Goal: Transaction & Acquisition: Purchase product/service

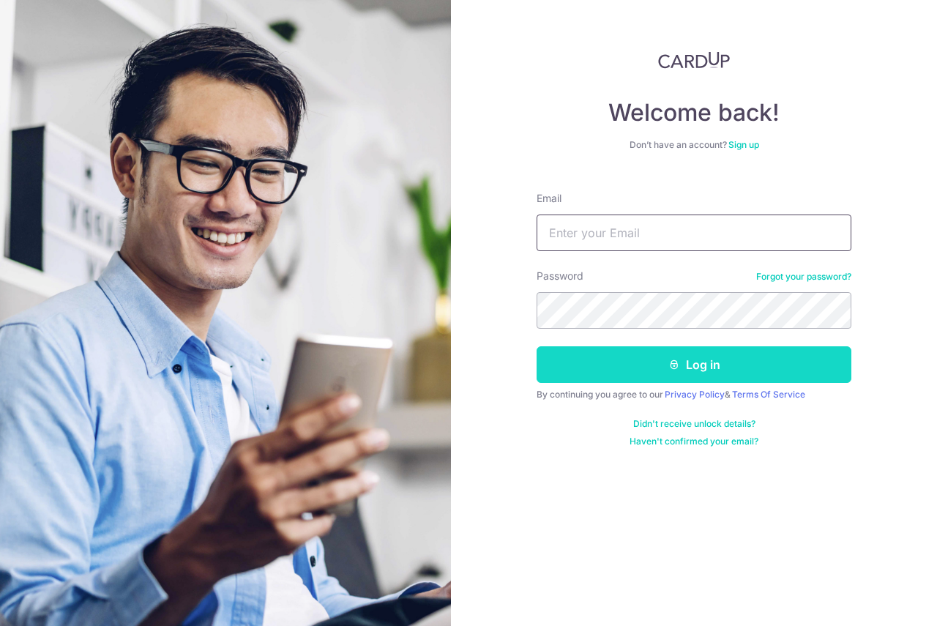
type input "[EMAIL_ADDRESS][DOMAIN_NAME]"
click at [621, 363] on button "Log in" at bounding box center [693, 364] width 315 height 37
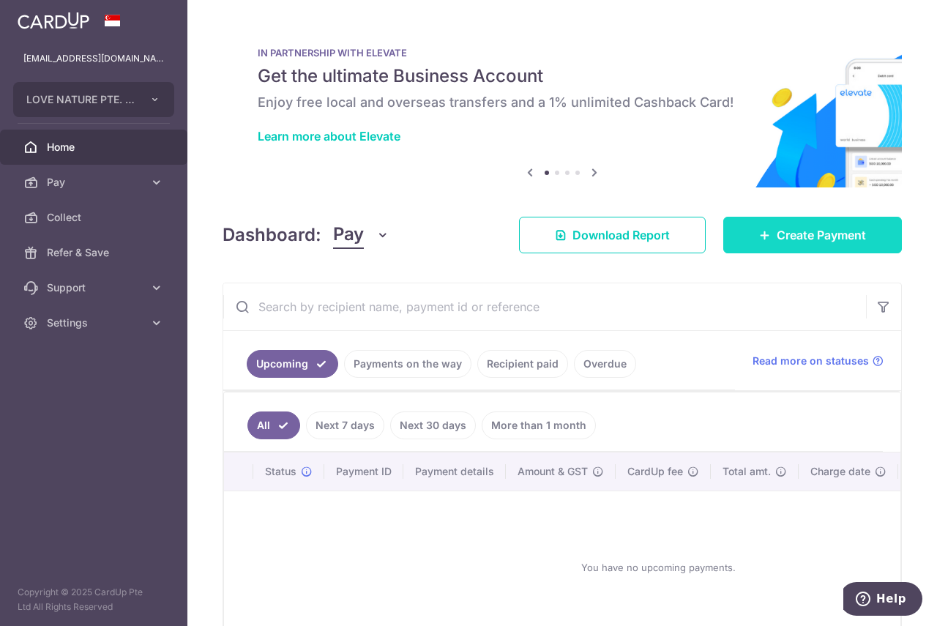
click at [740, 244] on link "Create Payment" at bounding box center [812, 235] width 179 height 37
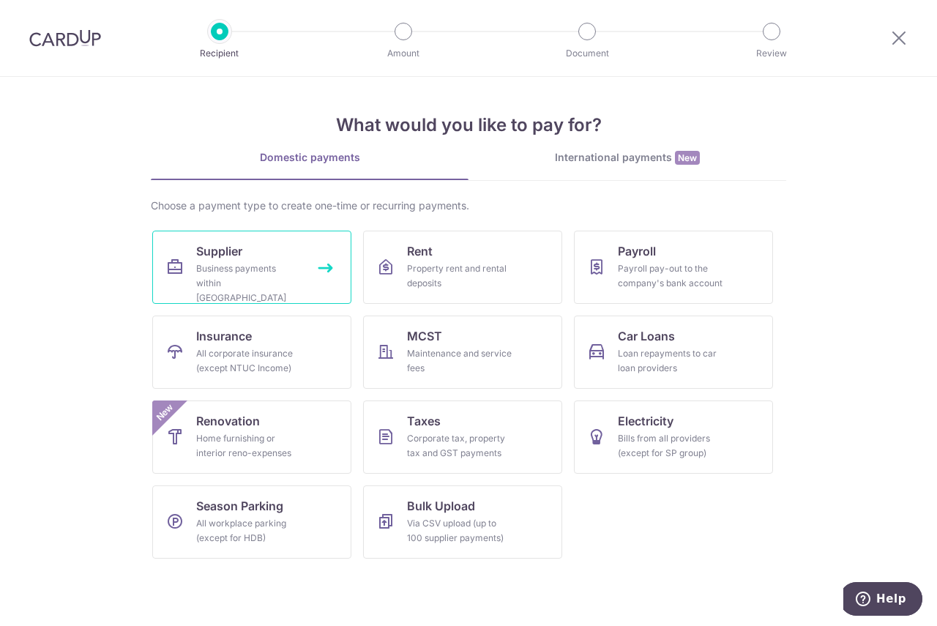
click at [213, 285] on div "Business payments within Singapore" at bounding box center [248, 283] width 105 height 44
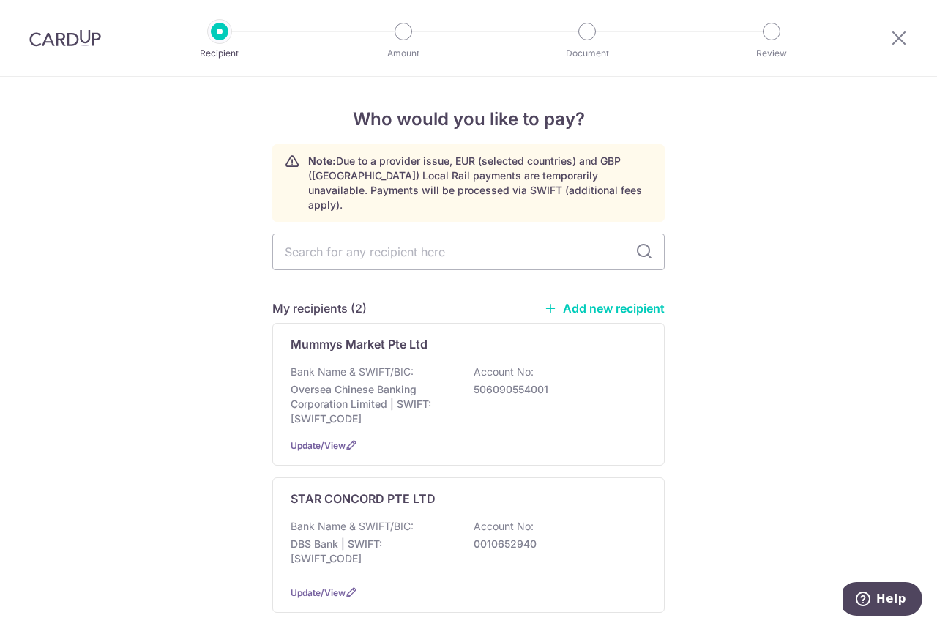
click at [591, 301] on link "Add new recipient" at bounding box center [604, 308] width 121 height 15
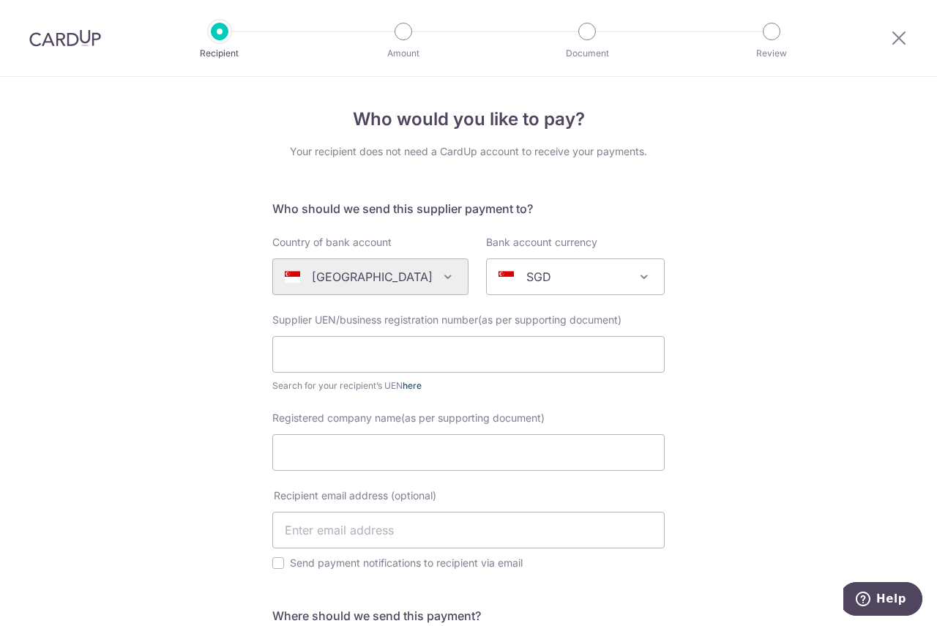
click at [414, 384] on link "here" at bounding box center [412, 385] width 19 height 11
click at [399, 329] on div "Supplier UEN/business registration number(as per supporting document) Search fo…" at bounding box center [468, 353] width 392 height 81
click at [396, 346] on input "text" at bounding box center [468, 354] width 392 height 37
paste input "201010891D"
type input "201010891D"
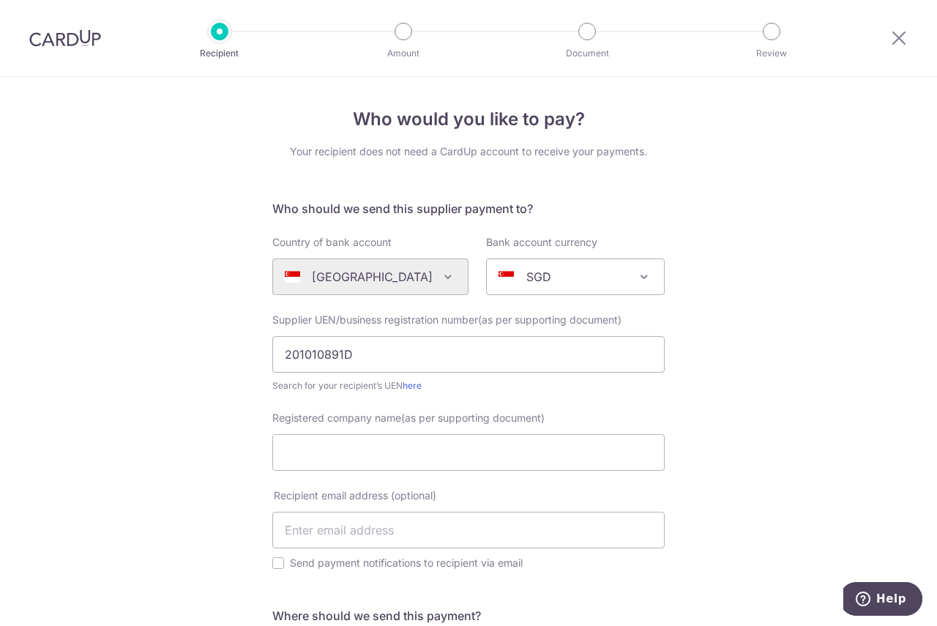
click at [113, 372] on div "Who would you like to pay? Your recipient does not need a CardUp account to rec…" at bounding box center [468, 532] width 937 height 910
click at [362, 474] on div "Registered company name(as per supporting document)" at bounding box center [468, 450] width 410 height 78
click at [359, 457] on input "Registered company name(as per supporting document)" at bounding box center [468, 452] width 392 height 37
click at [359, 453] on input "Registered company name(as per supporting document)" at bounding box center [468, 452] width 392 height 37
paste input "RTG Media Pte. Ltd."
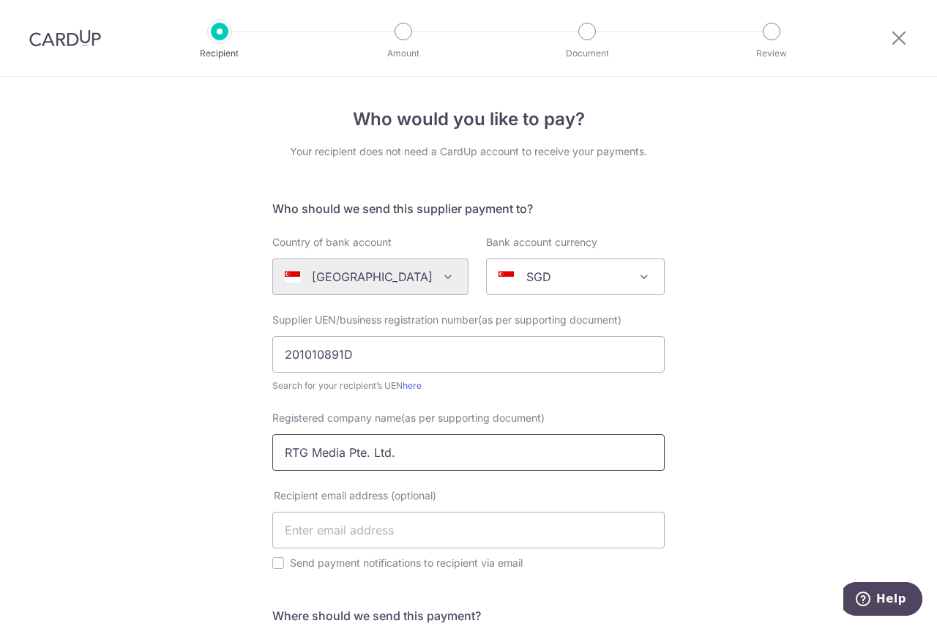
type input "RTG Media Pte. Ltd."
click at [324, 528] on input "text" at bounding box center [468, 530] width 392 height 37
paste input "pwsales@rtgmedia.com.sg"
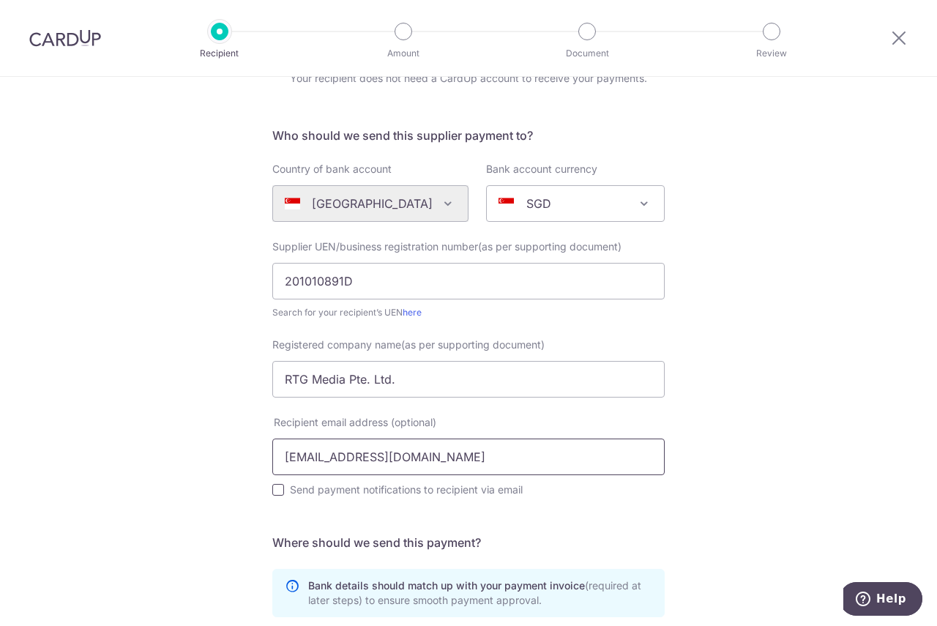
type input "pwsales@rtgmedia.com.sg"
click at [274, 492] on input "Send payment notifications to recipient via email" at bounding box center [278, 490] width 12 height 12
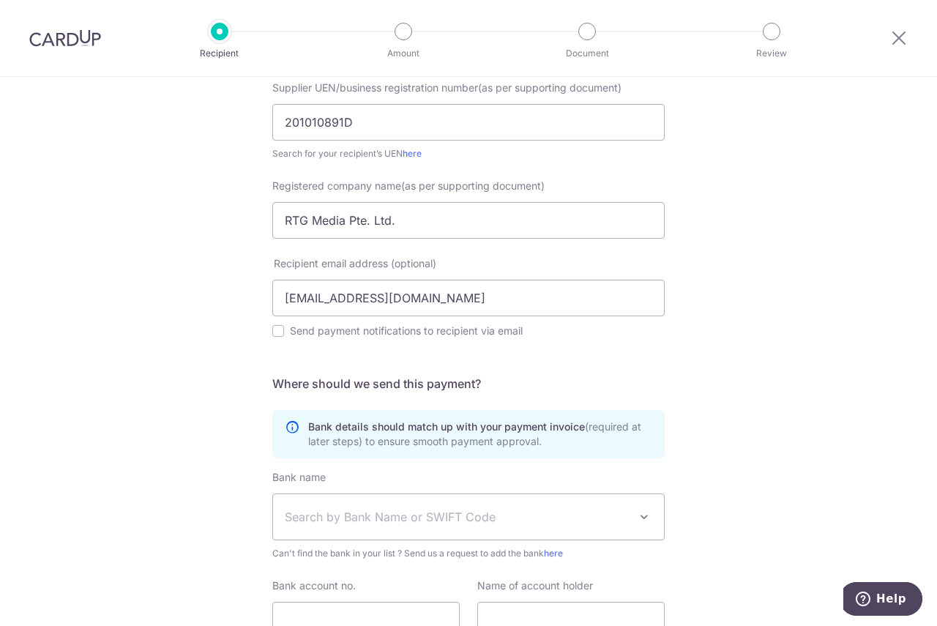
scroll to position [362, 0]
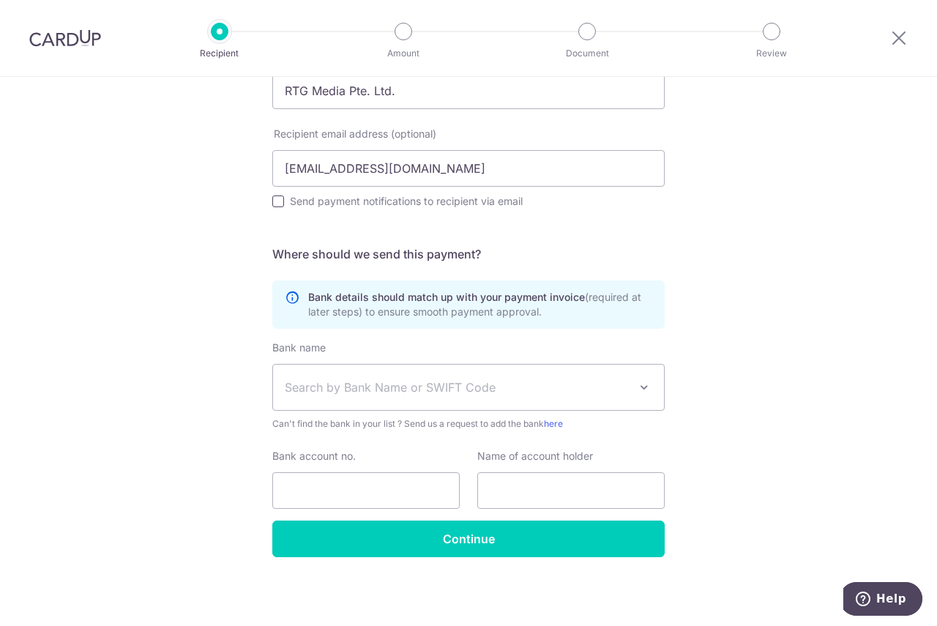
click at [277, 201] on input "Send payment notifications to recipient via email" at bounding box center [278, 201] width 12 height 12
checkbox input "true"
click at [179, 280] on div "Who would you like to pay? Your recipient does not need a CardUp account to rec…" at bounding box center [468, 170] width 937 height 910
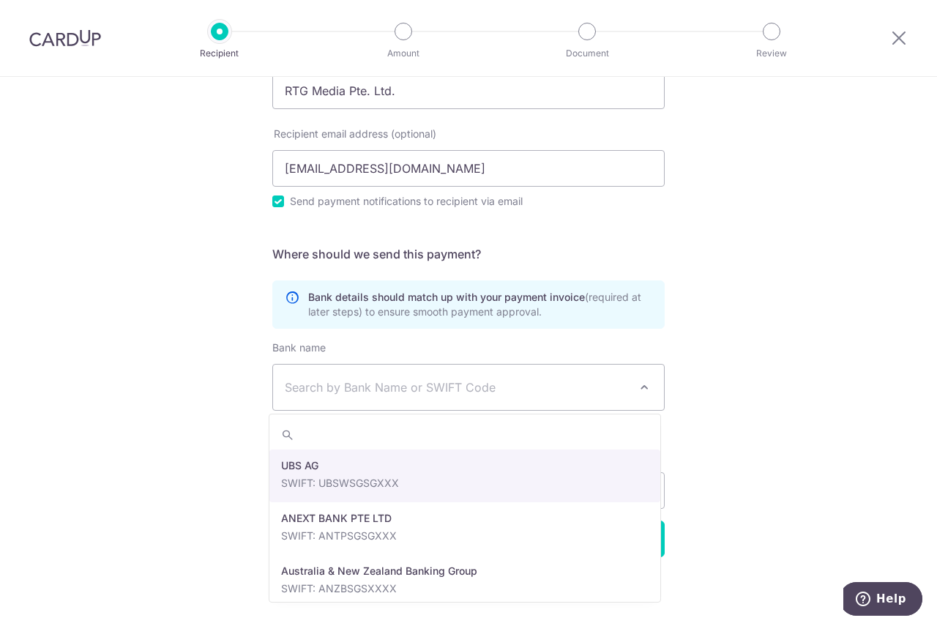
click at [307, 378] on span "Search by Bank Name or SWIFT Code" at bounding box center [468, 386] width 391 height 45
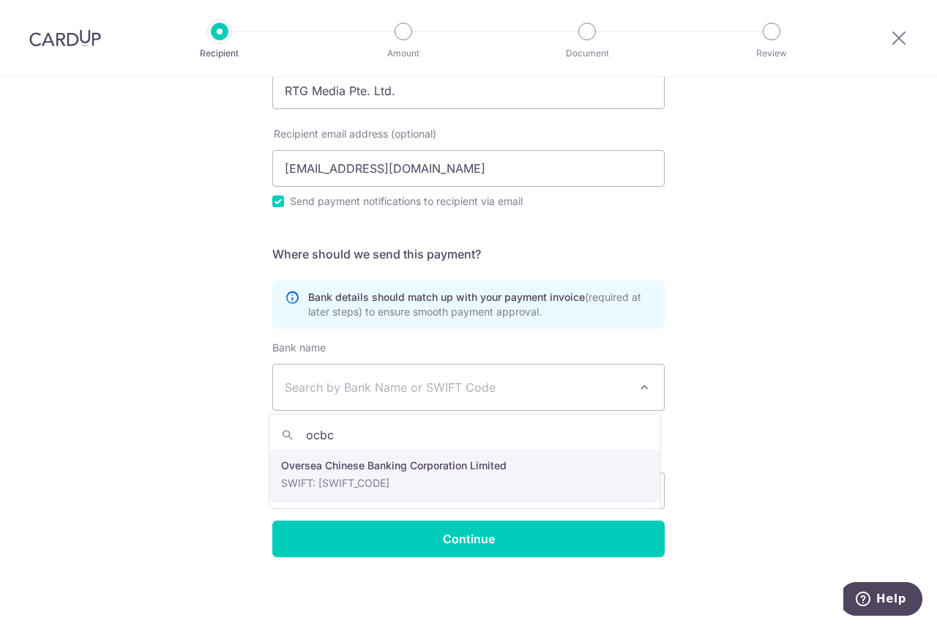
type input "ocbc"
select select "12"
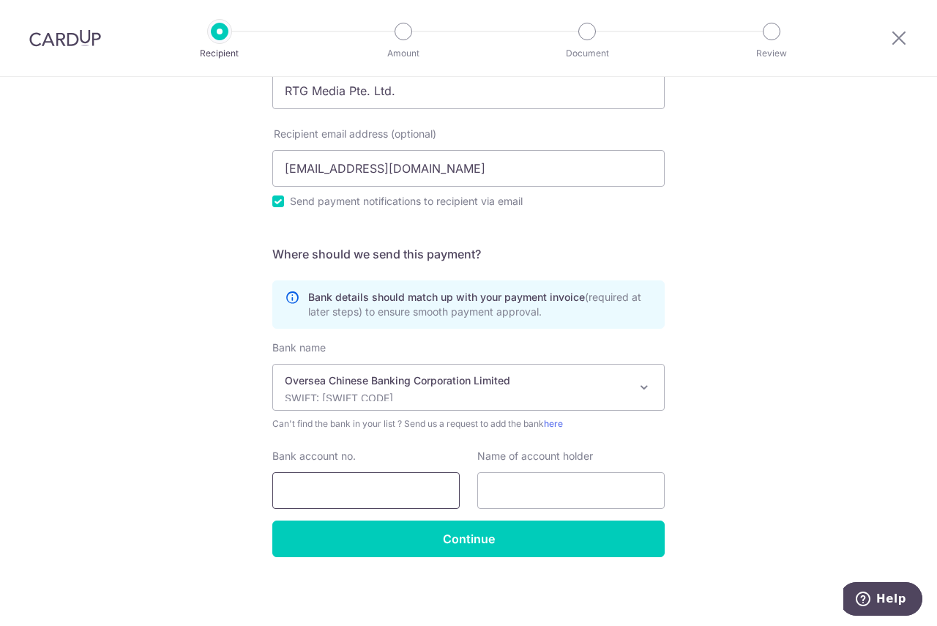
click at [295, 493] on input "Bank account no." at bounding box center [365, 490] width 187 height 37
type input "629234733001"
click at [568, 487] on input "text" at bounding box center [570, 490] width 187 height 37
paste input "RTG MEDIA PTE. LTD."
type input "RTG MEDIA PTE. LTD."
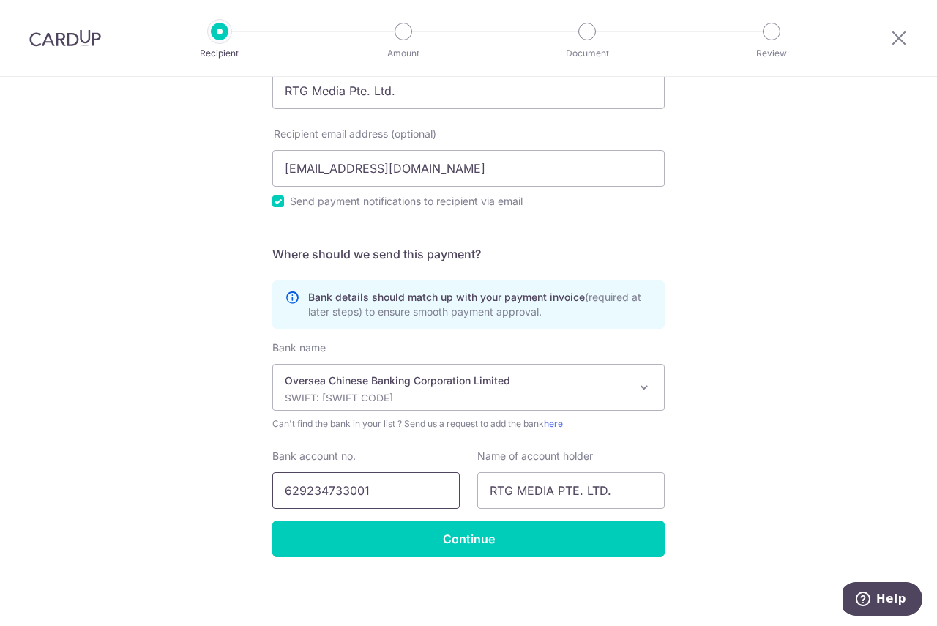
drag, startPoint x: 302, startPoint y: 490, endPoint x: 330, endPoint y: 489, distance: 27.8
click at [330, 489] on input "629234733001" at bounding box center [365, 490] width 187 height 37
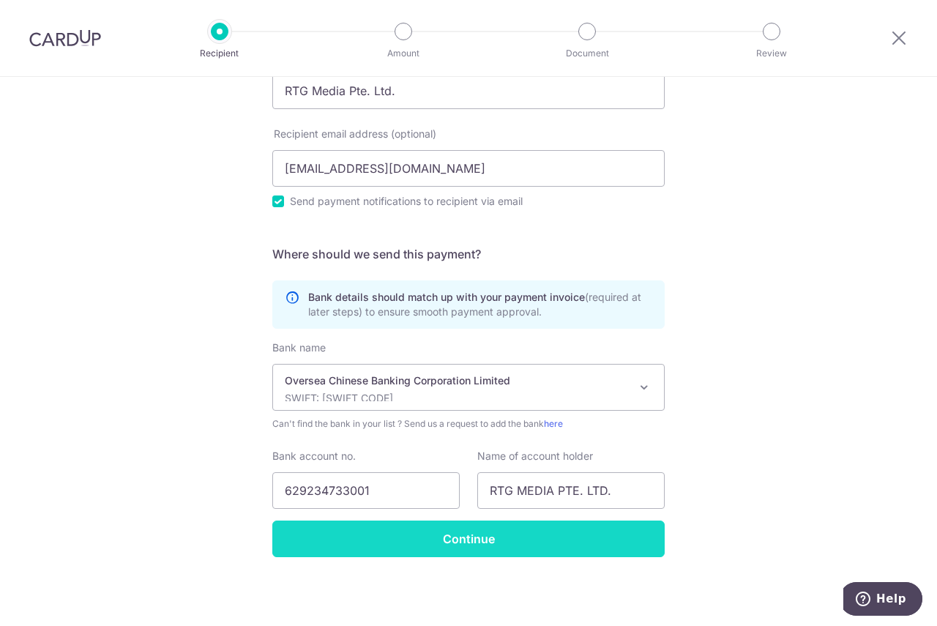
click at [463, 536] on input "Continue" at bounding box center [468, 538] width 392 height 37
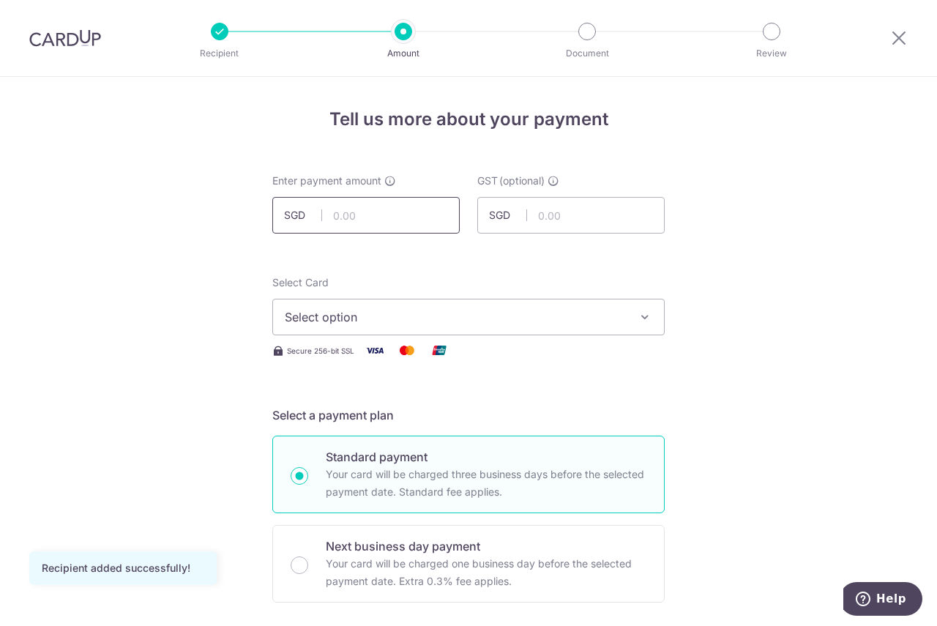
click at [382, 222] on input "text" at bounding box center [365, 215] width 187 height 37
type input "6,000.00"
click at [585, 210] on input "text" at bounding box center [570, 215] width 187 height 37
type input "540.00"
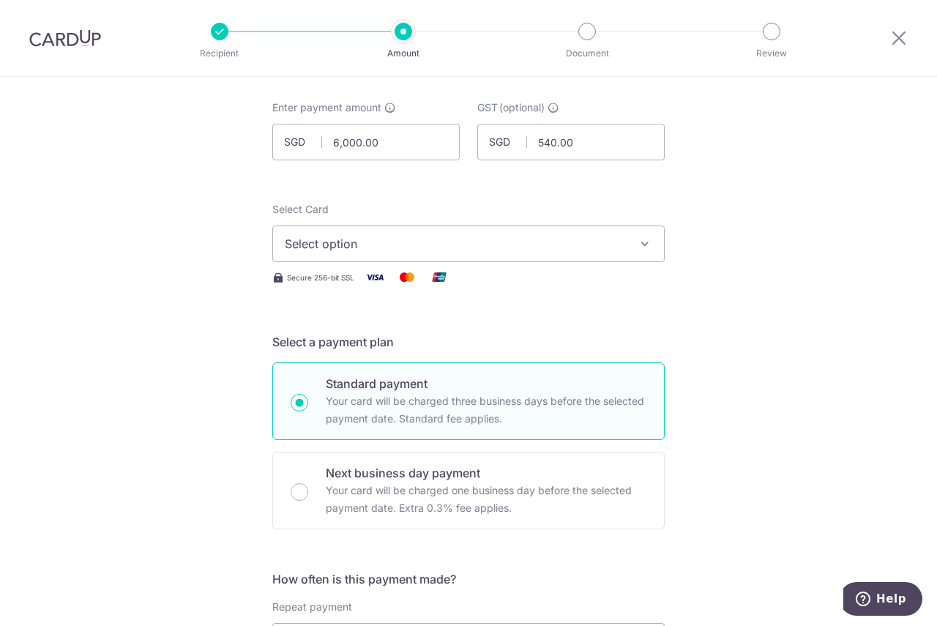
scroll to position [146, 0]
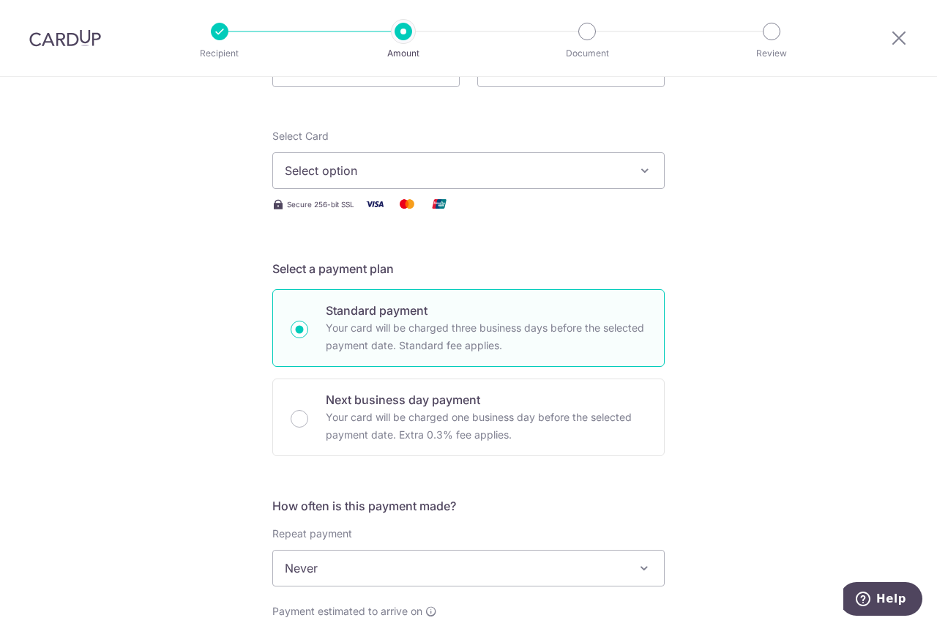
click at [425, 166] on span "Select option" at bounding box center [455, 171] width 341 height 18
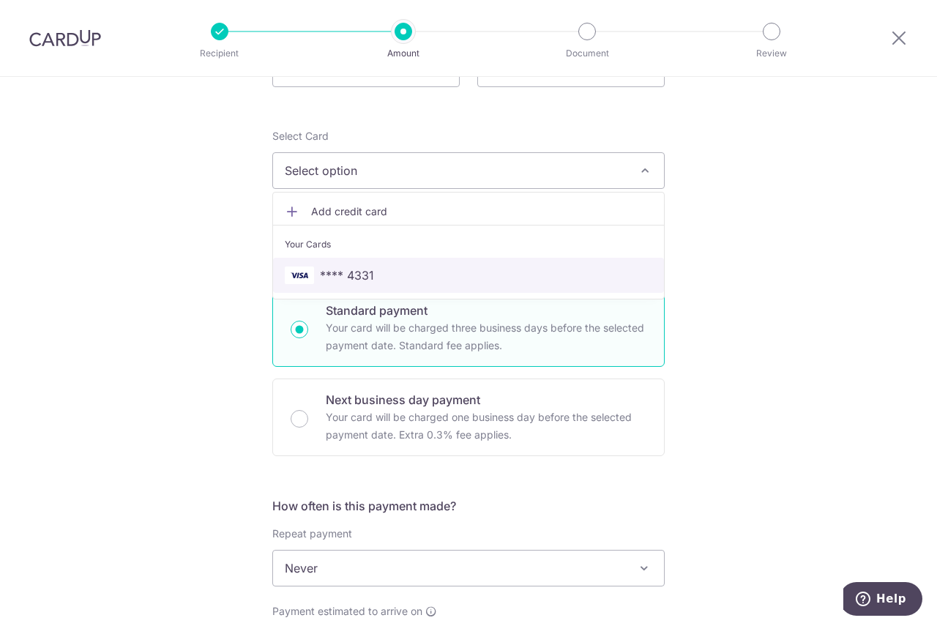
drag, startPoint x: 400, startPoint y: 279, endPoint x: 440, endPoint y: 279, distance: 39.5
click at [400, 279] on span "**** 4331" at bounding box center [468, 275] width 367 height 18
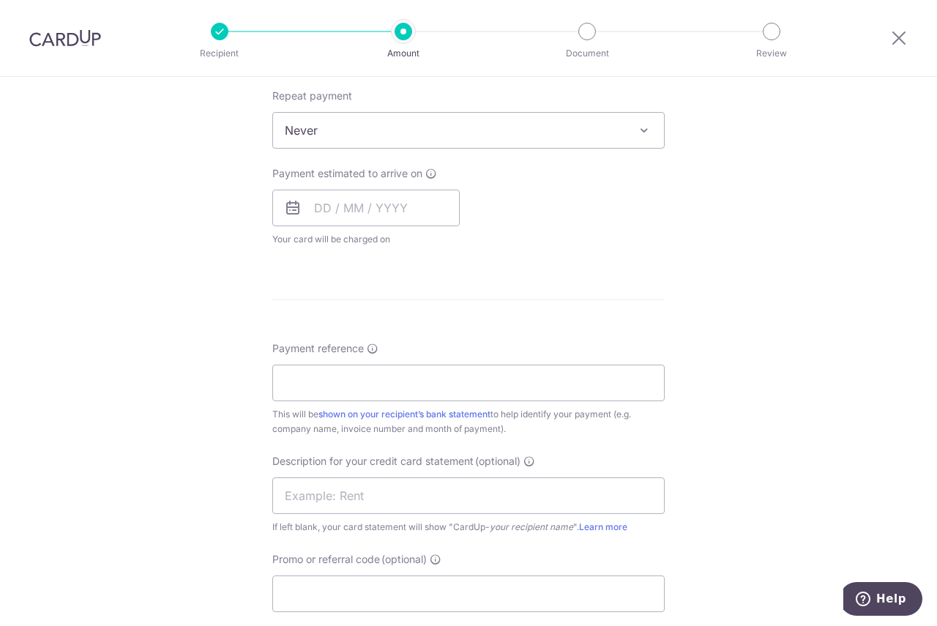
scroll to position [585, 0]
click at [330, 383] on input "Payment reference" at bounding box center [468, 381] width 392 height 37
paste input "1234"
type input "INV-1234"
click at [460, 283] on form "Enter payment amount SGD 6,000.00 6000.00 GST (optional) SGD 540.00 540.00 Reci…" at bounding box center [468, 216] width 392 height 1257
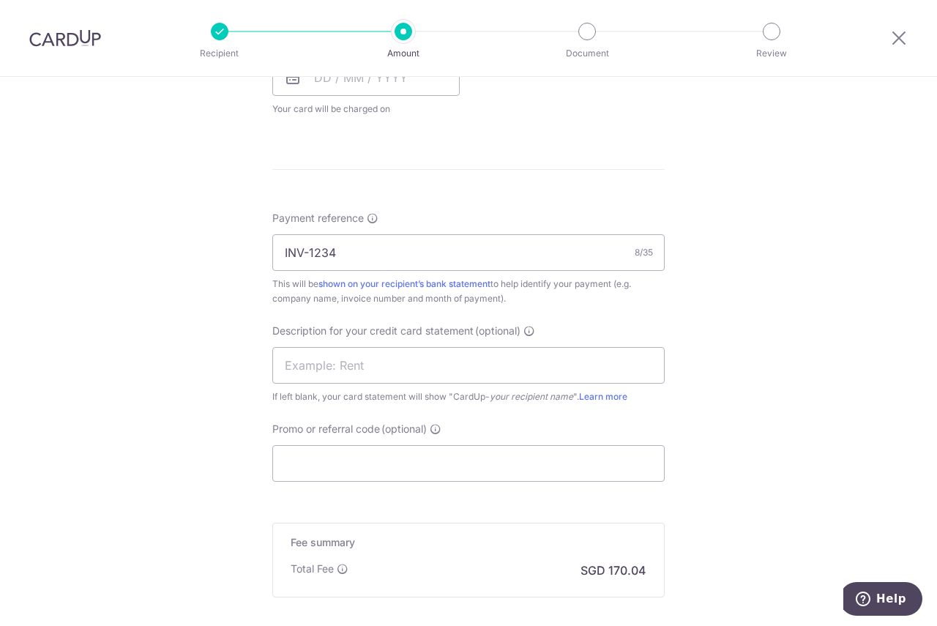
scroll to position [732, 0]
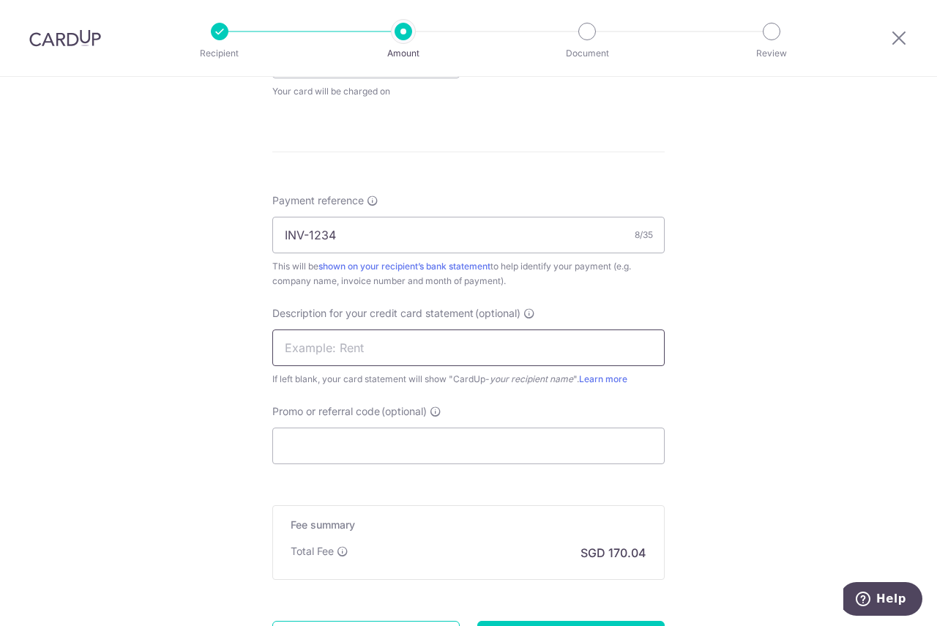
click at [380, 344] on input "text" at bounding box center [468, 347] width 392 height 37
click at [403, 354] on input "text" at bounding box center [468, 347] width 392 height 37
paste input "RTG Media Pte."
drag, startPoint x: 345, startPoint y: 344, endPoint x: 449, endPoint y: 343, distance: 104.7
click at [449, 343] on input "RTG Media Pte." at bounding box center [468, 347] width 392 height 37
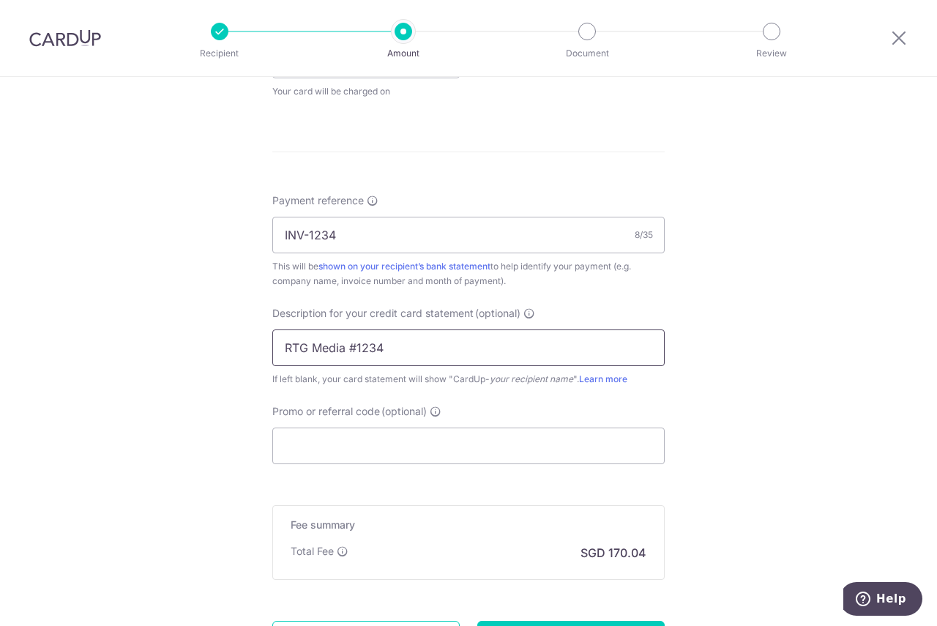
type input "RTG Media #1234"
click at [712, 388] on div "Tell us more about your payment Enter payment amount SGD 6,000.00 6000.00 GST (…" at bounding box center [468, 56] width 937 height 1422
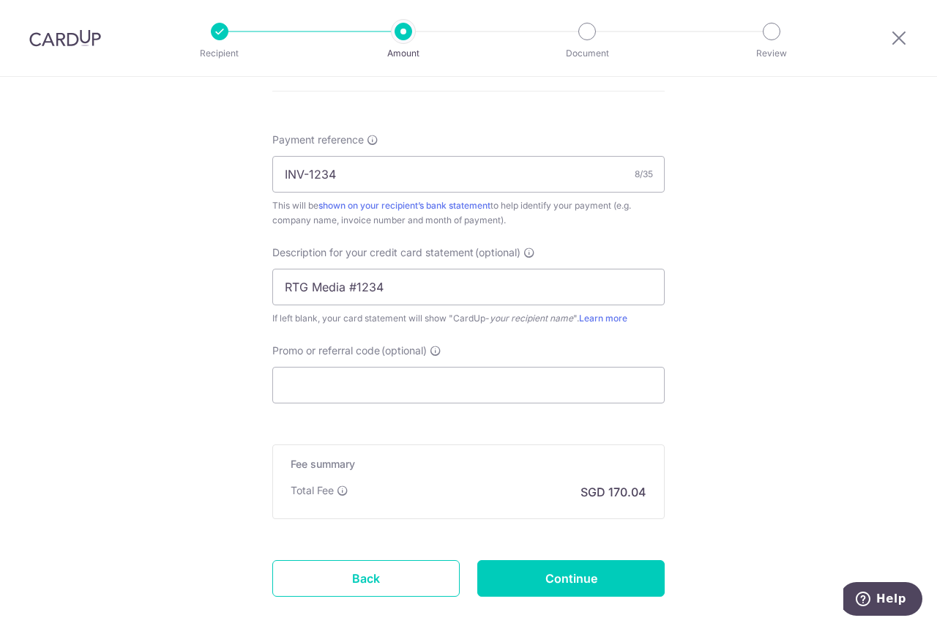
scroll to position [873, 0]
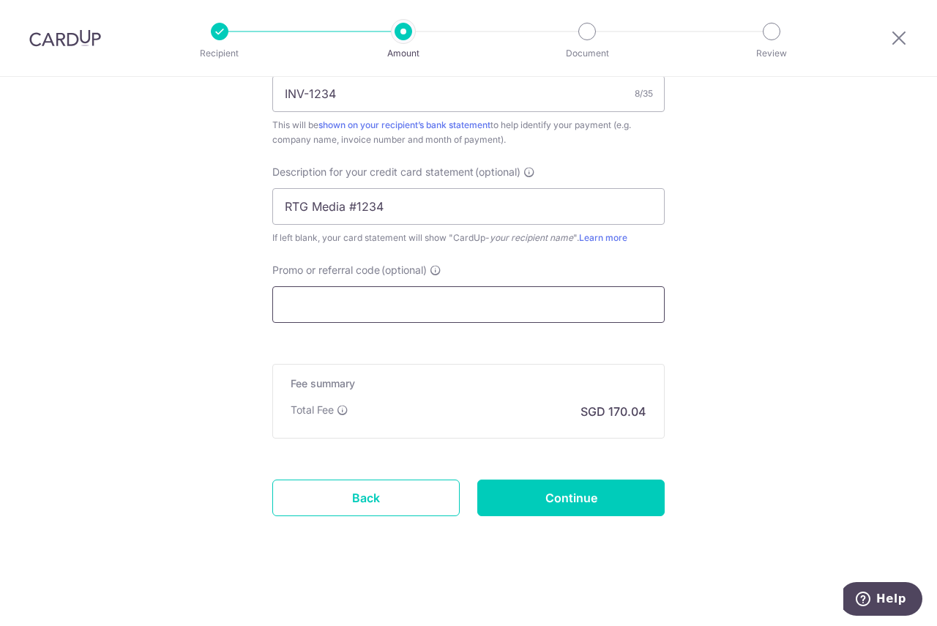
click at [318, 292] on input "Promo or referral code (optional)" at bounding box center [468, 304] width 392 height 37
paste input "BOFF185"
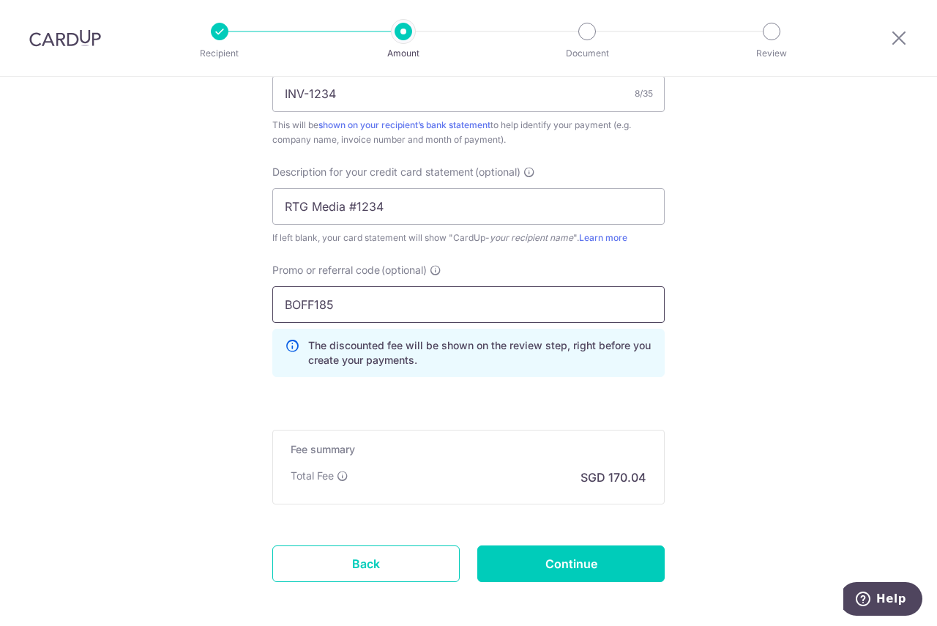
type input "BOFF185"
click at [538, 566] on input "Continue" at bounding box center [570, 563] width 187 height 37
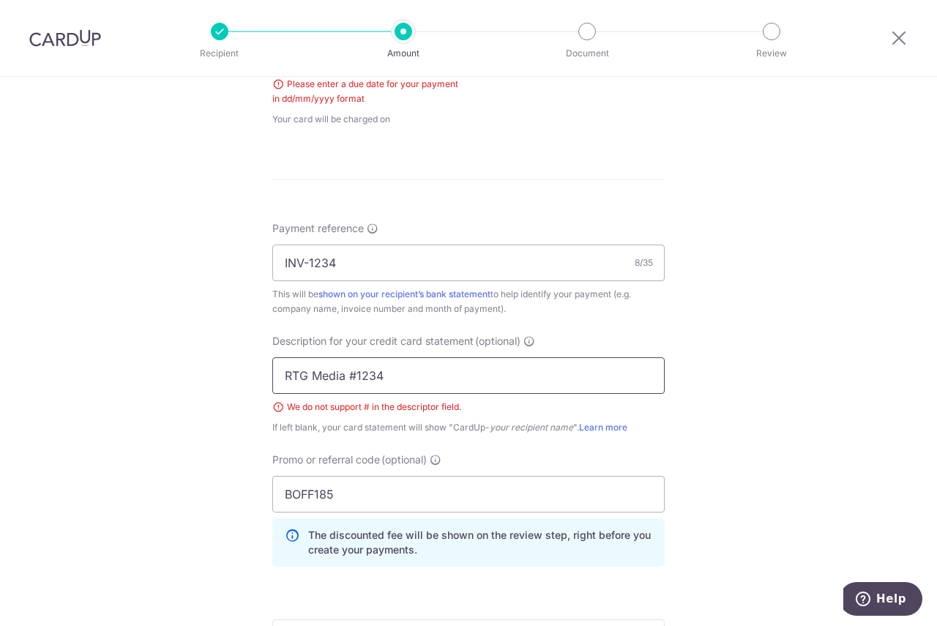
click at [351, 375] on input "RTG Media #1234" at bounding box center [468, 375] width 392 height 37
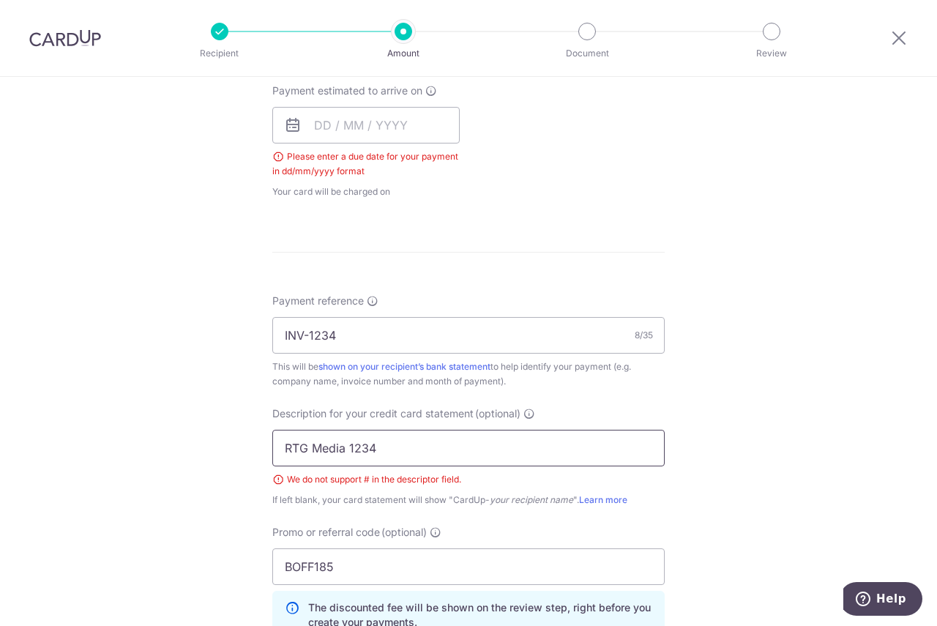
scroll to position [446, 0]
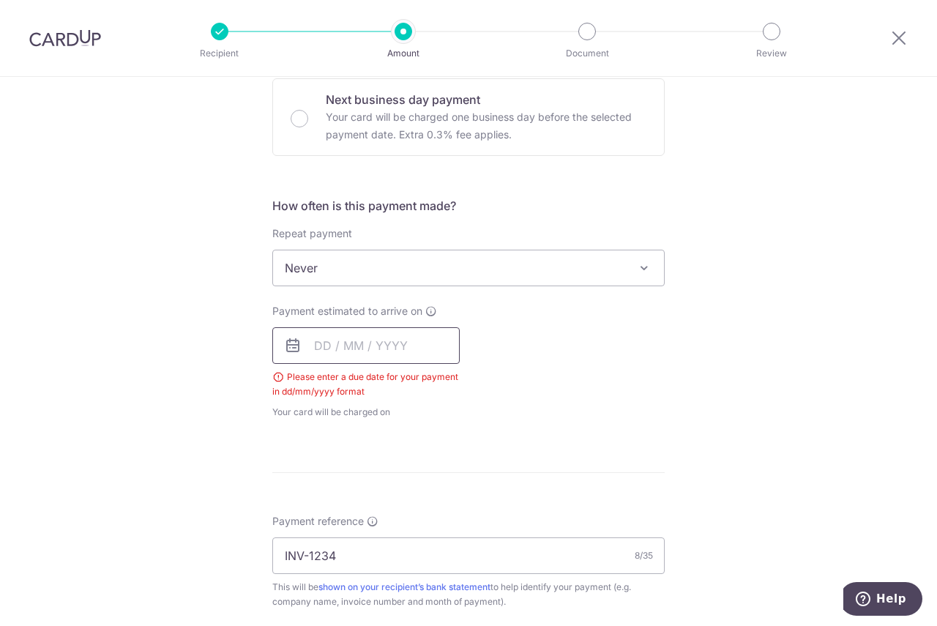
type input "RTG Media 1234"
click at [340, 349] on input "text" at bounding box center [365, 345] width 187 height 37
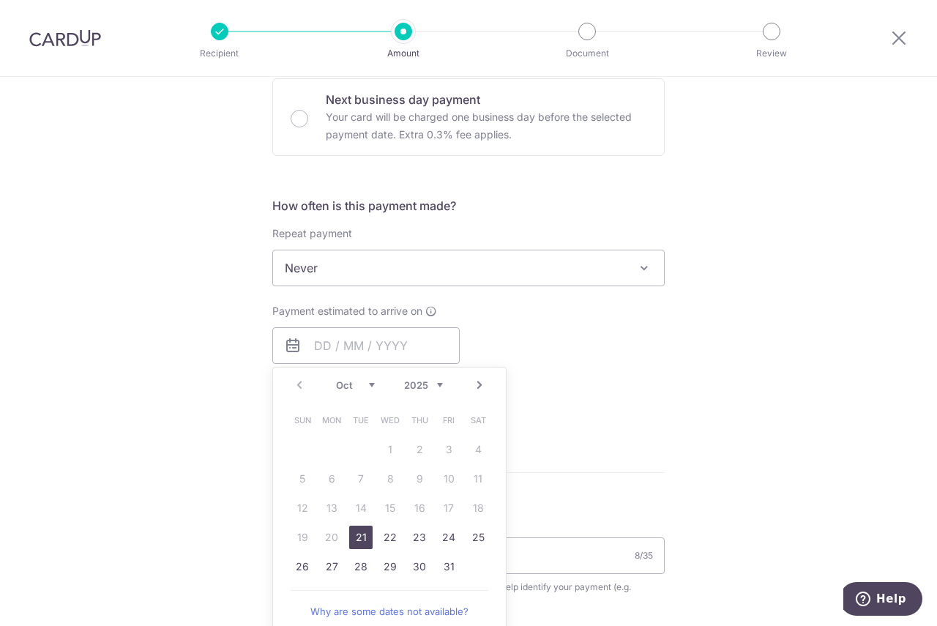
click at [358, 536] on link "21" at bounding box center [360, 536] width 23 height 23
type input "[DATE]"
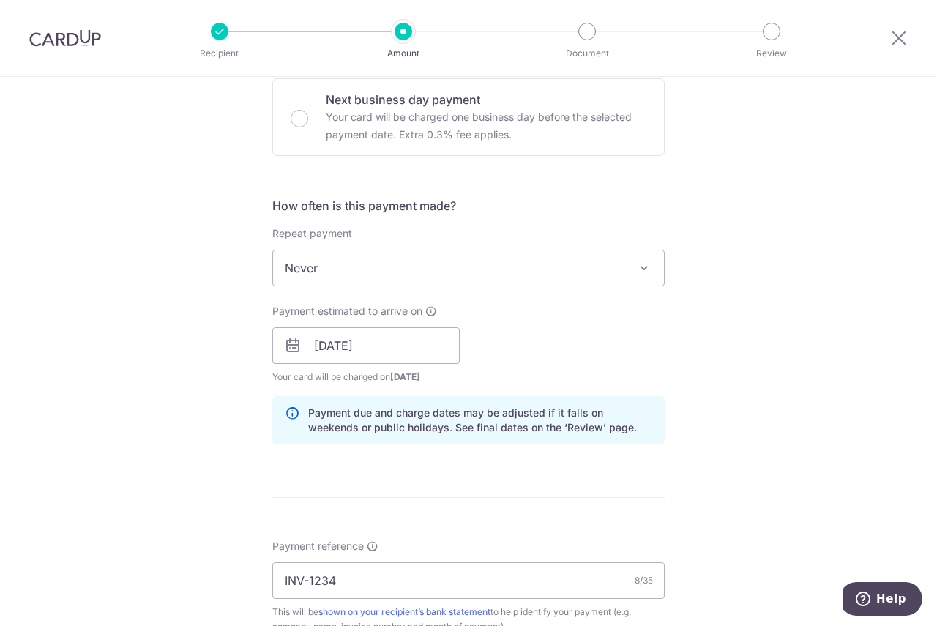
click at [677, 438] on div "Tell us more about your payment Enter payment amount SGD 6,000.00 6000.00 GST (…" at bounding box center [468, 414] width 937 height 1568
click at [381, 351] on input "21/10/2025" at bounding box center [365, 345] width 187 height 37
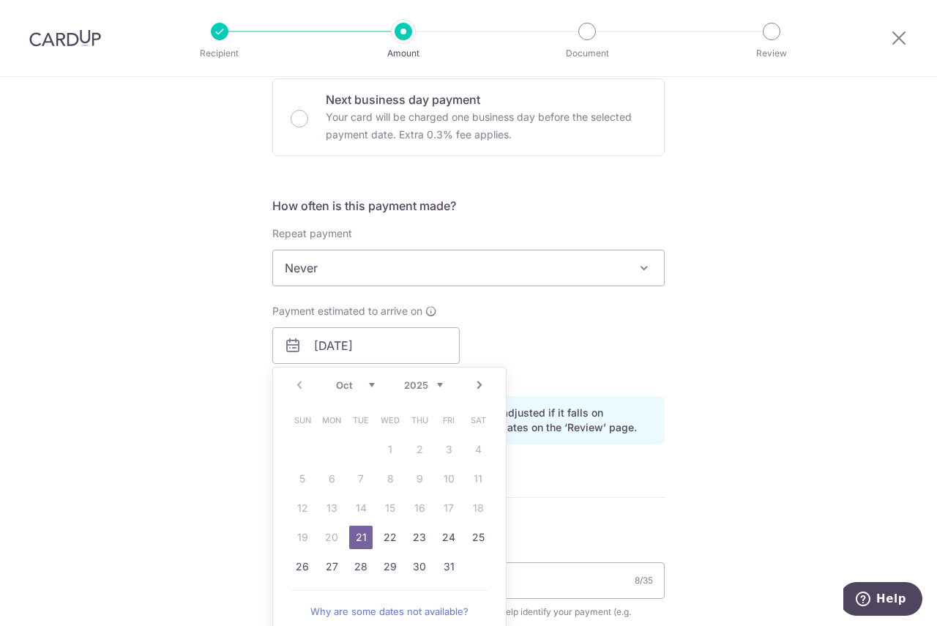
click at [354, 539] on link "21" at bounding box center [360, 536] width 23 height 23
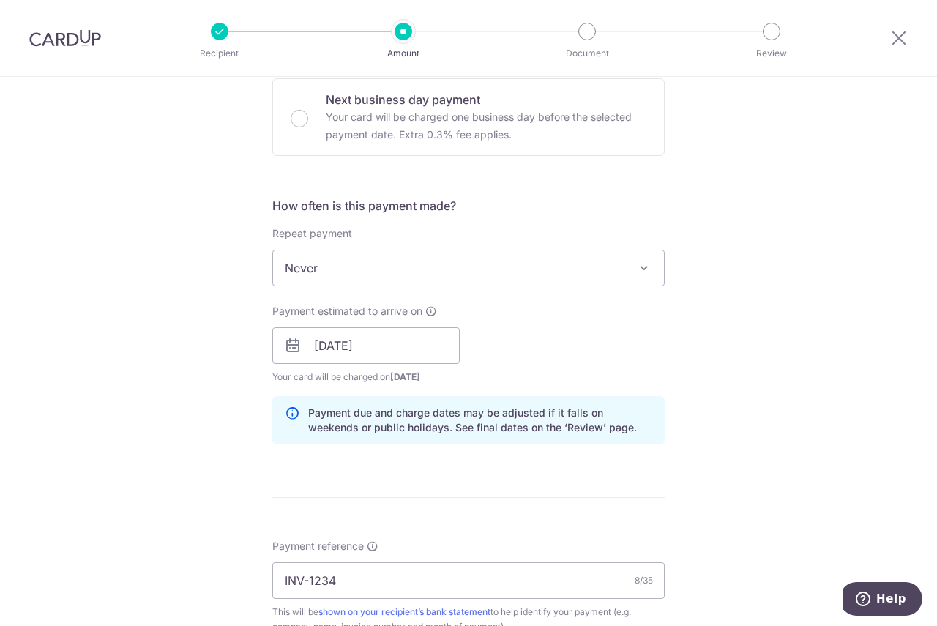
click at [708, 324] on div "Tell us more about your payment Enter payment amount SGD 6,000.00 6000.00 GST (…" at bounding box center [468, 414] width 937 height 1568
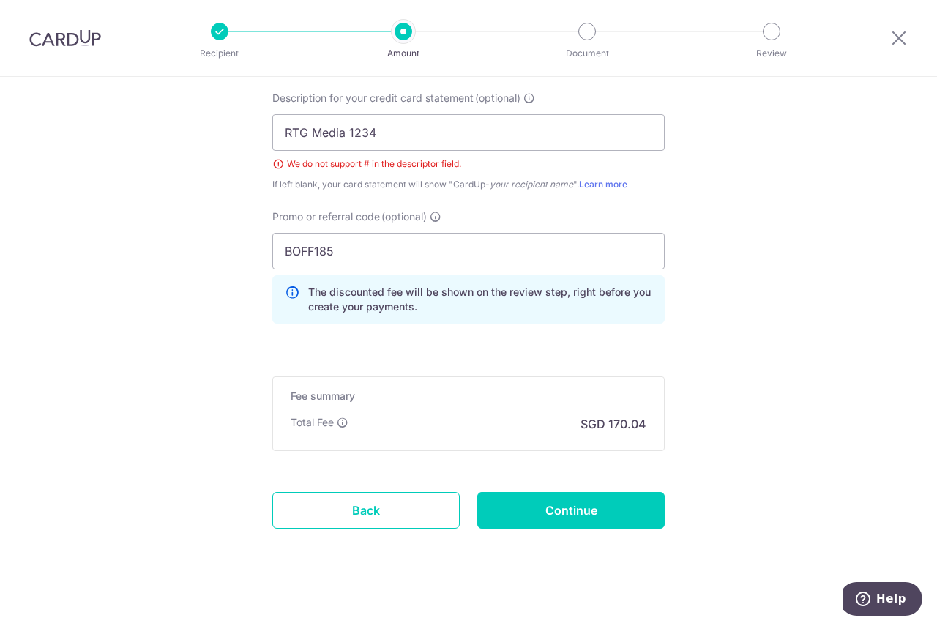
scroll to position [1019, 0]
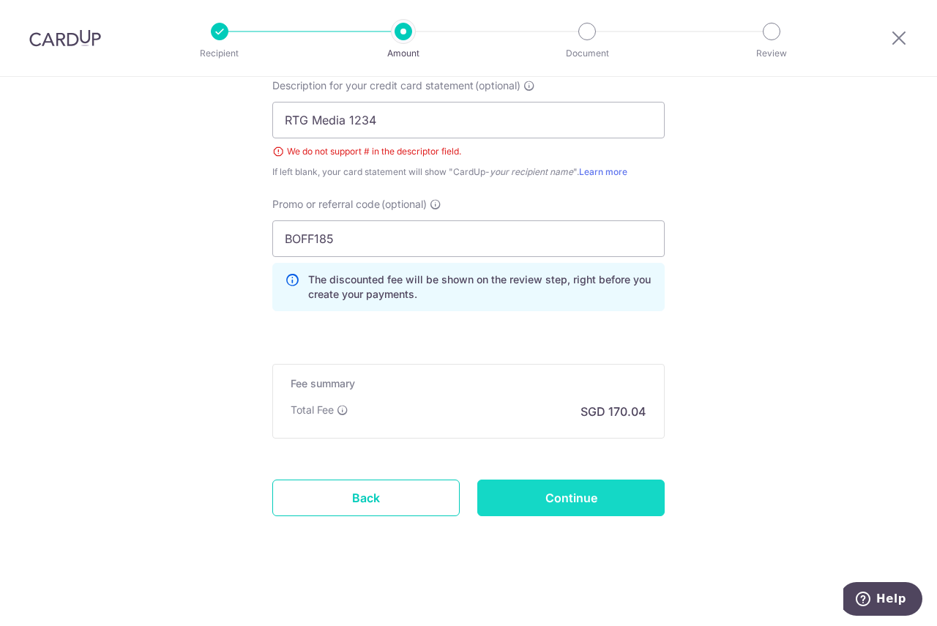
click at [518, 493] on input "Continue" at bounding box center [570, 497] width 187 height 37
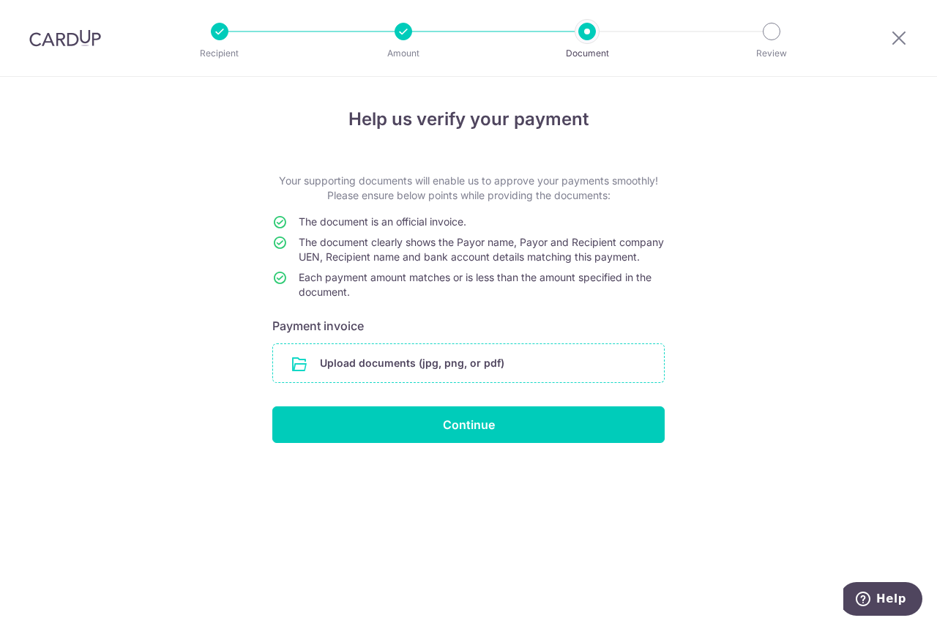
click at [375, 382] on input "file" at bounding box center [468, 363] width 391 height 38
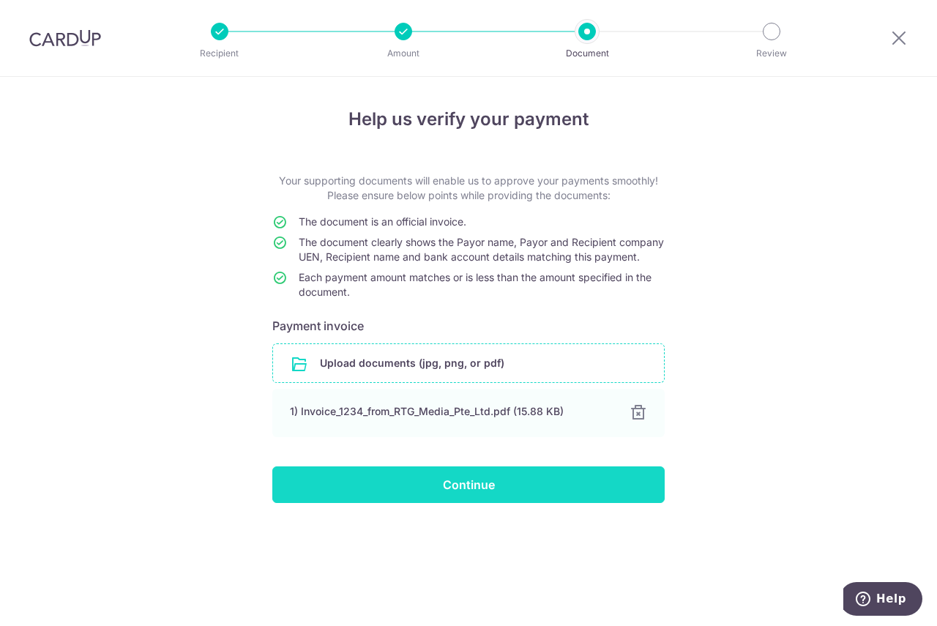
click at [464, 503] on input "Continue" at bounding box center [468, 484] width 392 height 37
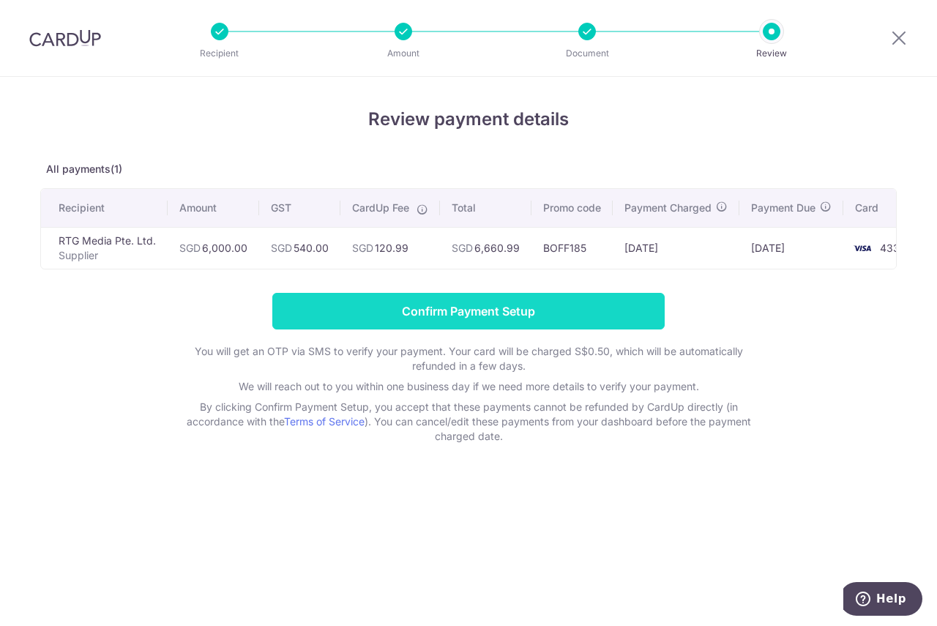
click at [445, 316] on input "Confirm Payment Setup" at bounding box center [468, 311] width 392 height 37
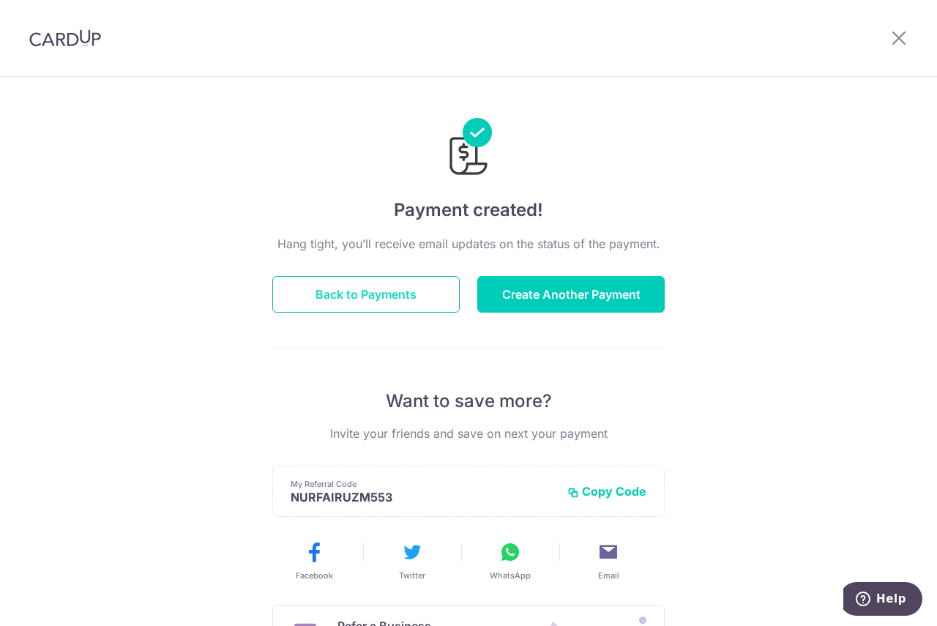
click at [397, 303] on button "Back to Payments" at bounding box center [365, 294] width 187 height 37
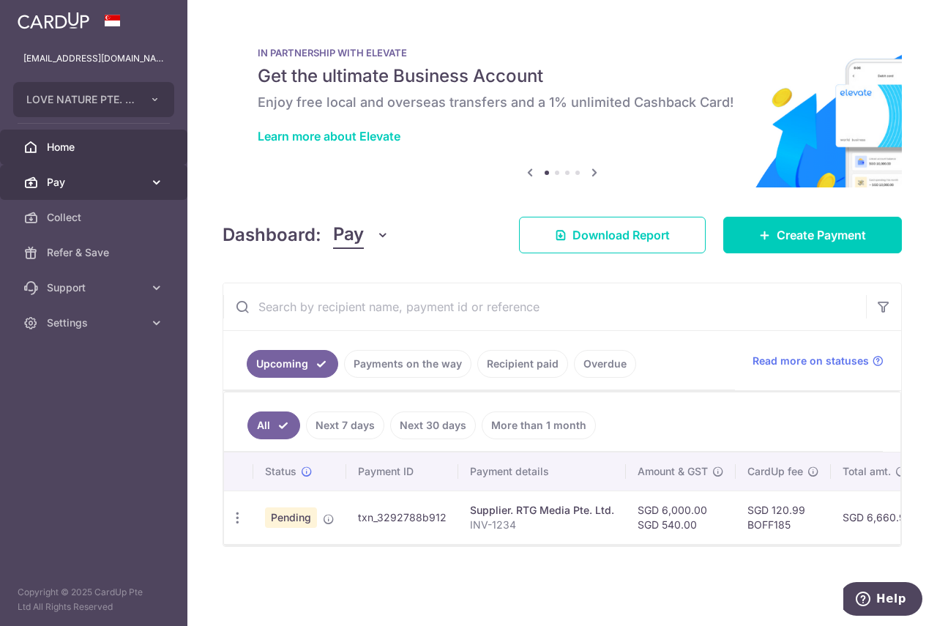
click at [121, 180] on span "Pay" at bounding box center [95, 182] width 97 height 15
